Goal: Information Seeking & Learning: Learn about a topic

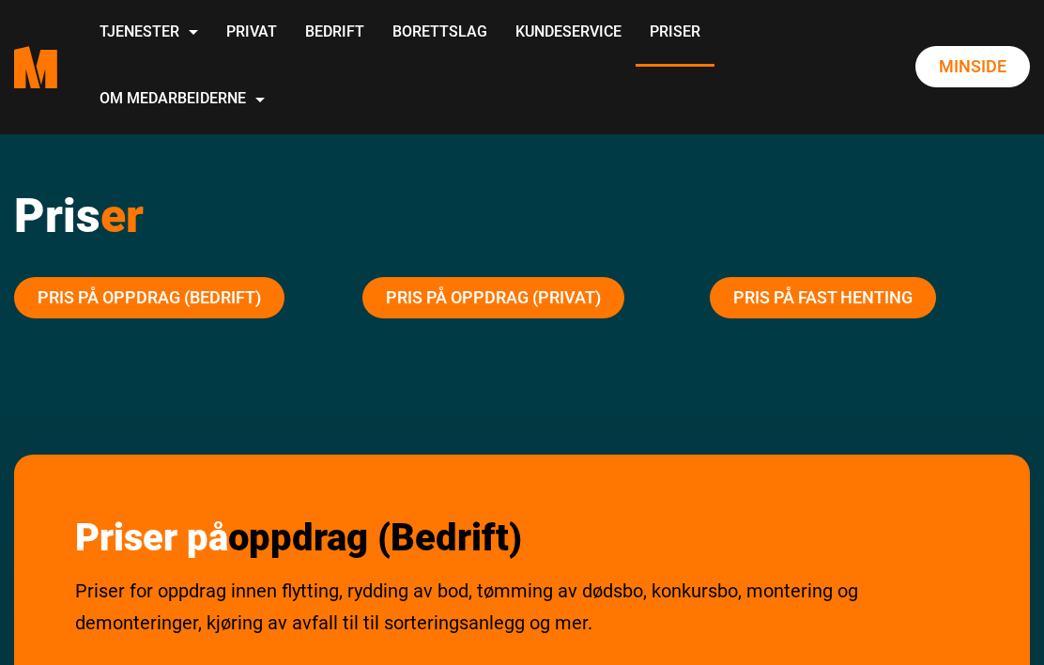
click at [212, 28] on link "Tjenester" at bounding box center [148, 33] width 127 height 67
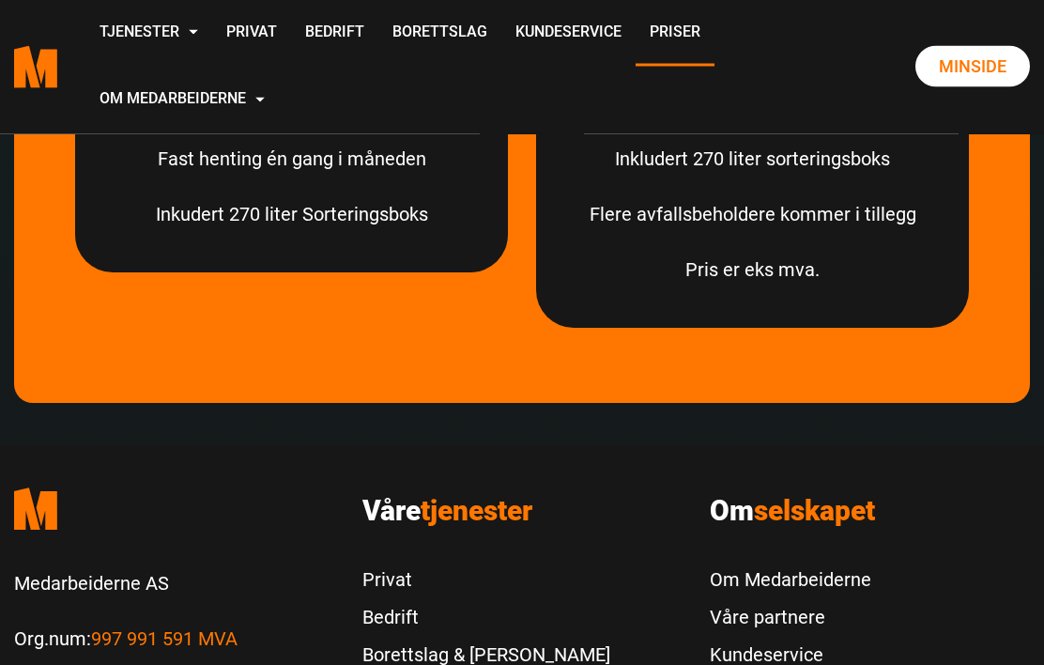
scroll to position [6069, 0]
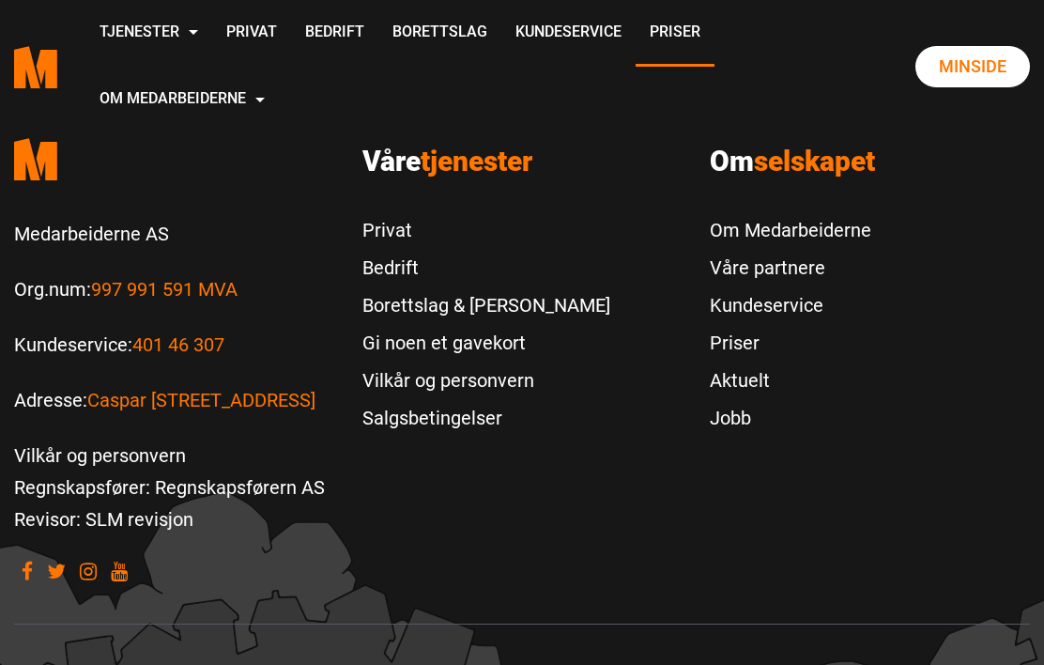
click at [855, 224] on link "Om Medarbeiderne" at bounding box center [791, 230] width 162 height 38
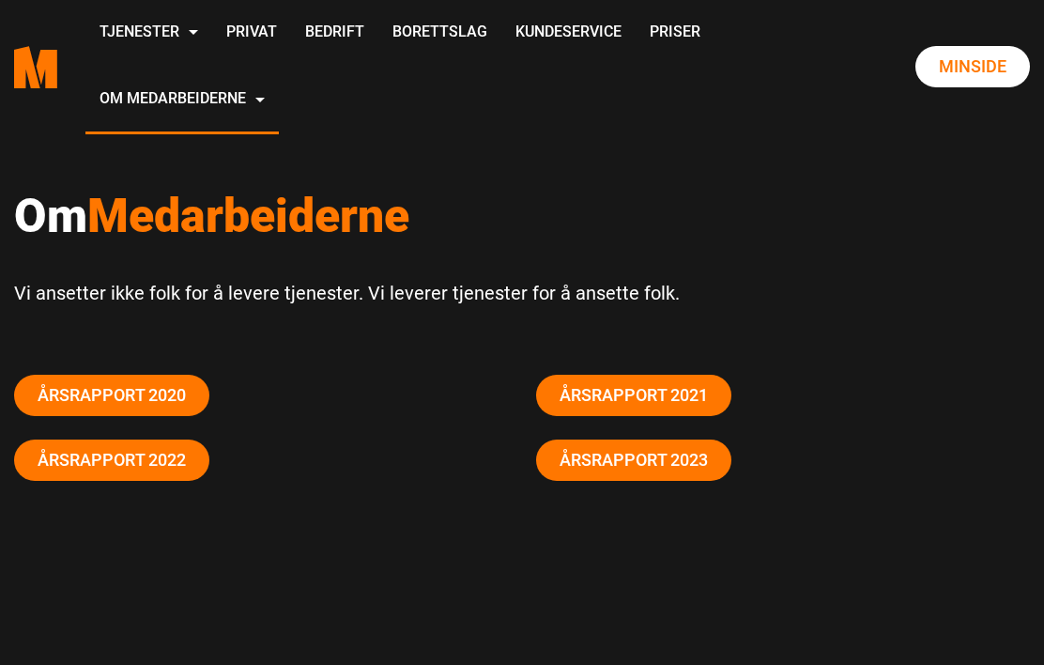
click at [636, 67] on link "Priser" at bounding box center [675, 33] width 79 height 67
click at [703, 471] on link "Årsrapport 2023" at bounding box center [633, 460] width 195 height 41
